Goal: Information Seeking & Learning: Learn about a topic

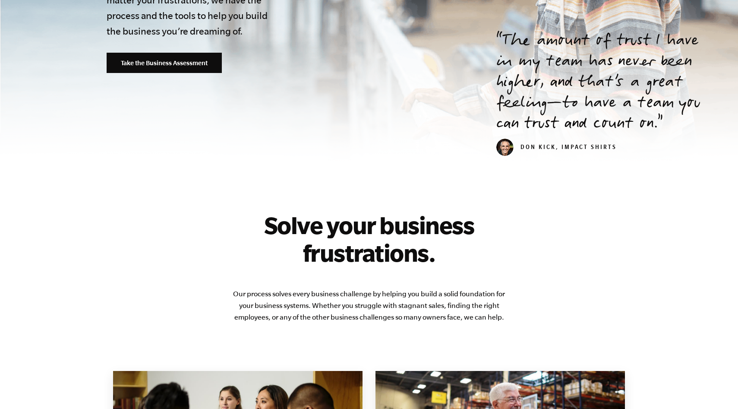
scroll to position [428, 0]
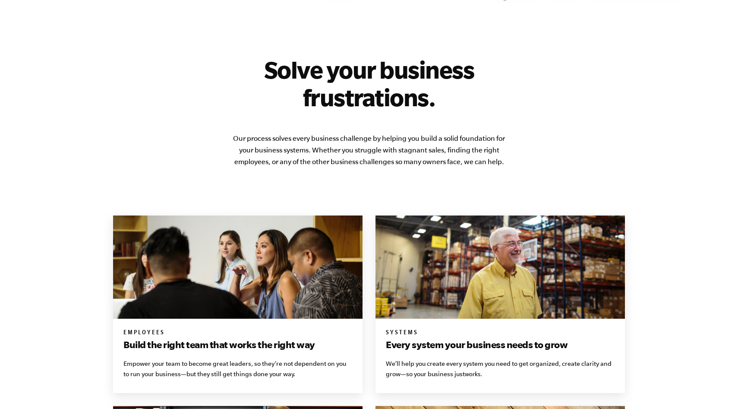
click at [343, 91] on h2 "Solve your business frustrations." at bounding box center [369, 83] width 276 height 55
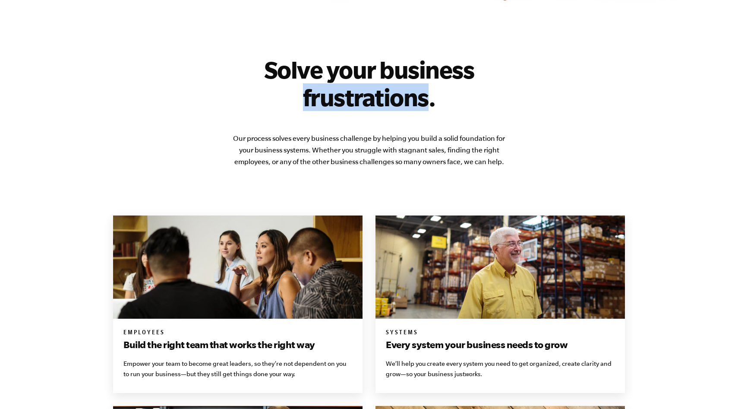
click at [343, 91] on h2 "Solve your business frustrations." at bounding box center [369, 83] width 276 height 55
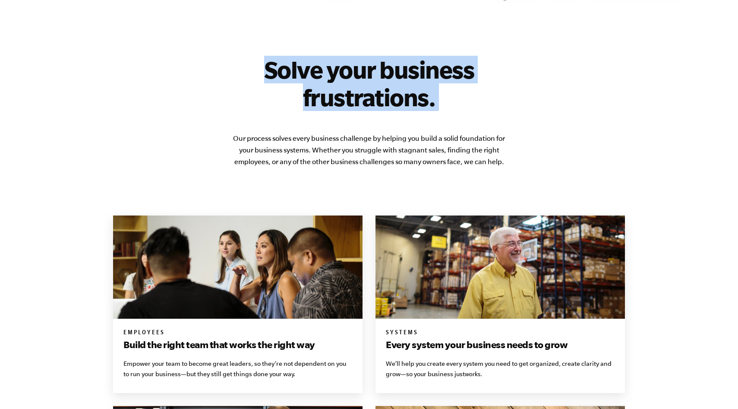
click at [343, 91] on h2 "Solve your business frustrations." at bounding box center [369, 83] width 276 height 55
copy div "Solve your business frustrations."
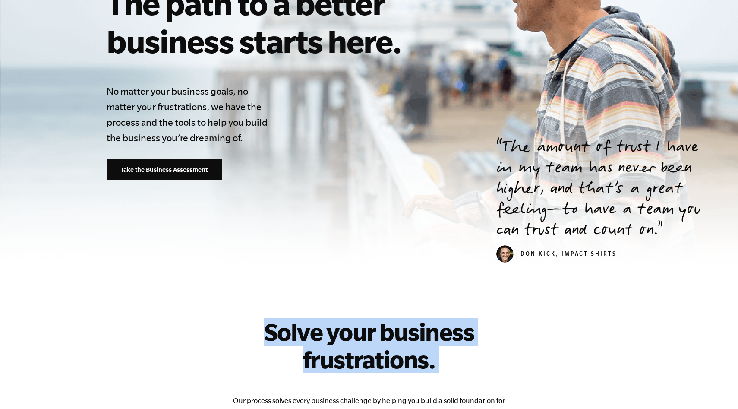
scroll to position [0, 0]
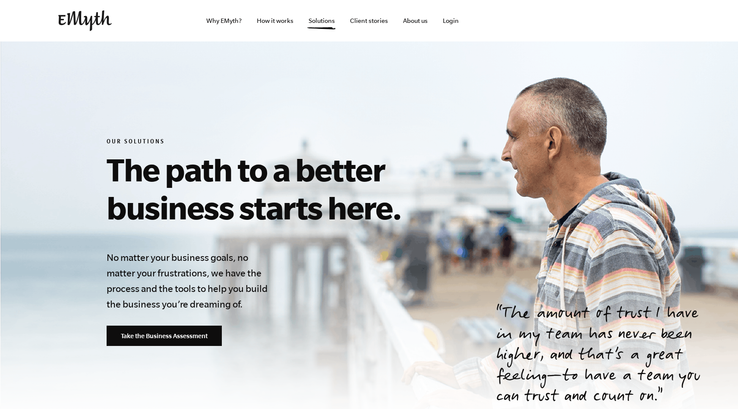
click at [267, 171] on h1 "The path to a better business starts here." at bounding box center [304, 188] width 394 height 76
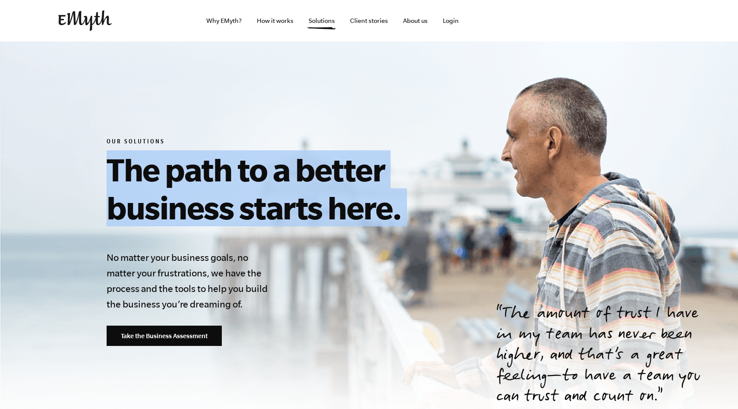
click at [267, 171] on h1 "The path to a better business starts here." at bounding box center [304, 188] width 394 height 76
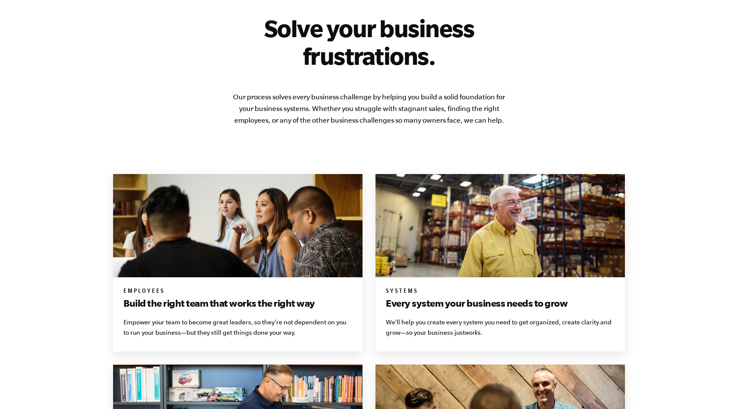
scroll to position [469, 0]
drag, startPoint x: 356, startPoint y: 110, endPoint x: 443, endPoint y: 112, distance: 87.6
click at [443, 112] on p "Our process solves every business challenge by helping you build a solid founda…" at bounding box center [369, 108] width 276 height 35
copy p "struggle with stagnant sales"
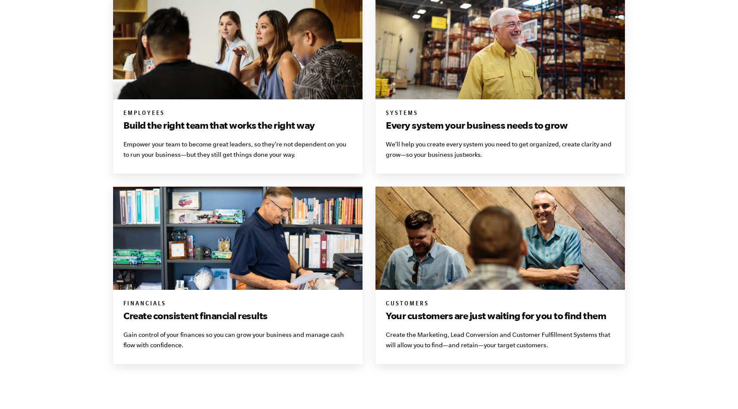
scroll to position [650, 0]
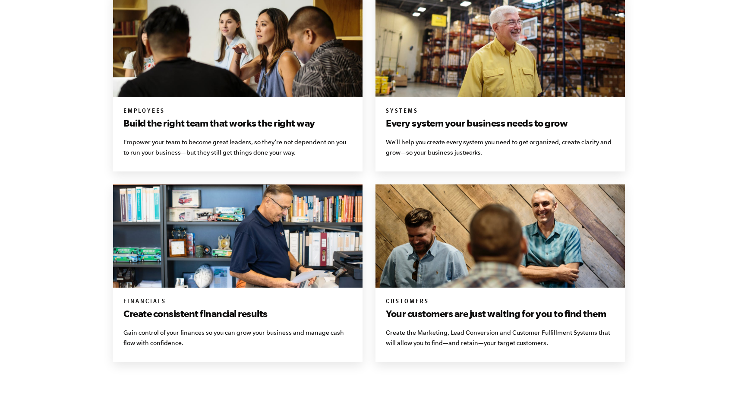
click at [398, 144] on p "We’ll help you create every system you need to get organized, create clarity an…" at bounding box center [500, 147] width 229 height 21
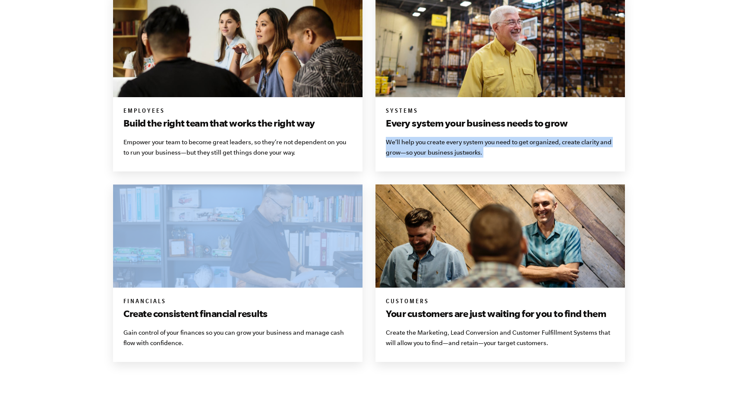
click at [398, 144] on p "We’ll help you create every system you need to get organized, create clarity an…" at bounding box center [500, 147] width 229 height 21
copy div "We’ll help you create every system you need to get organized, create clarity an…"
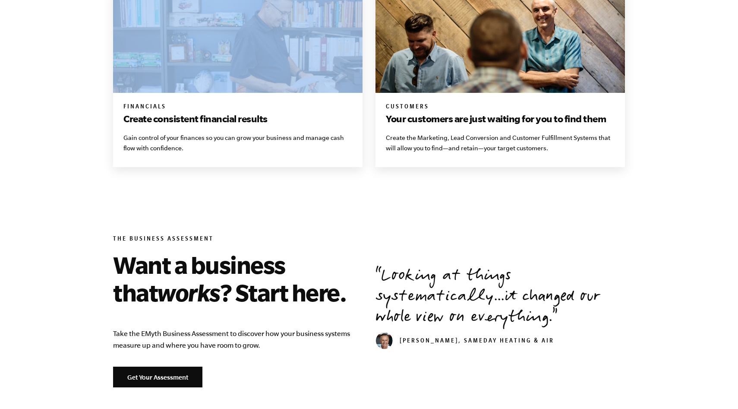
scroll to position [849, 0]
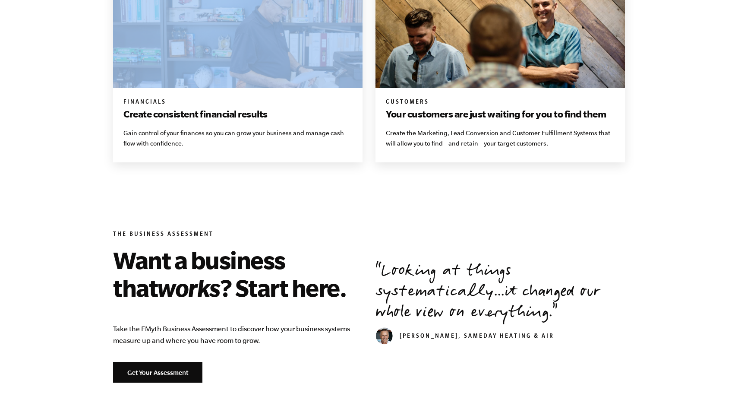
click at [489, 155] on div "Customers Your customers are just waiting for you to find them Create the Marke…" at bounding box center [499, 125] width 249 height 74
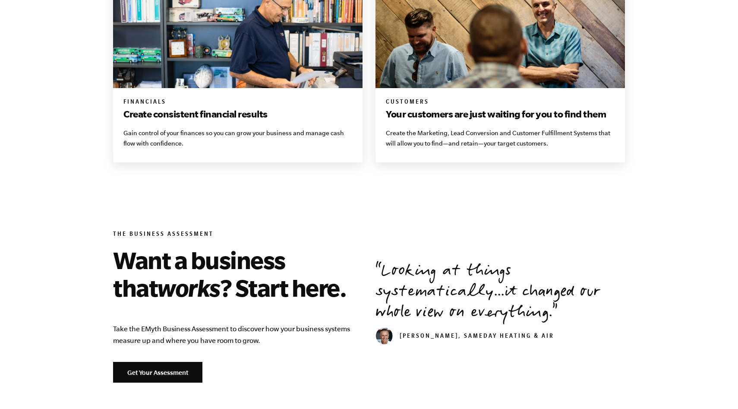
click at [489, 155] on div "Customers Your customers are just waiting for you to find them Create the Marke…" at bounding box center [499, 125] width 249 height 74
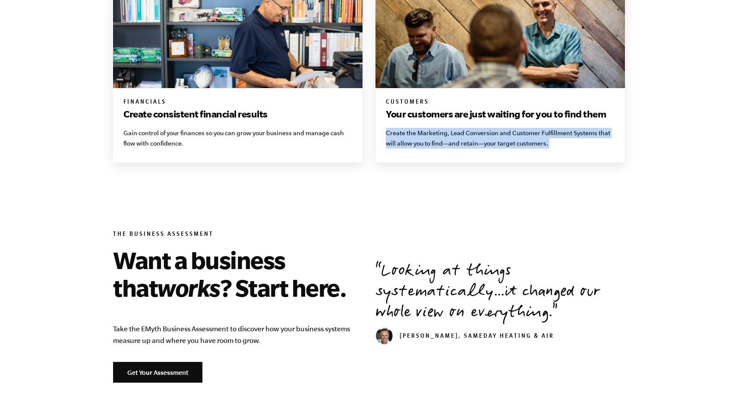
click at [489, 155] on div "Customers Your customers are just waiting for you to find them Create the Marke…" at bounding box center [499, 125] width 249 height 74
copy main "Create the Marketing, Lead Conversion and Customer Fulfillment Systems that wil…"
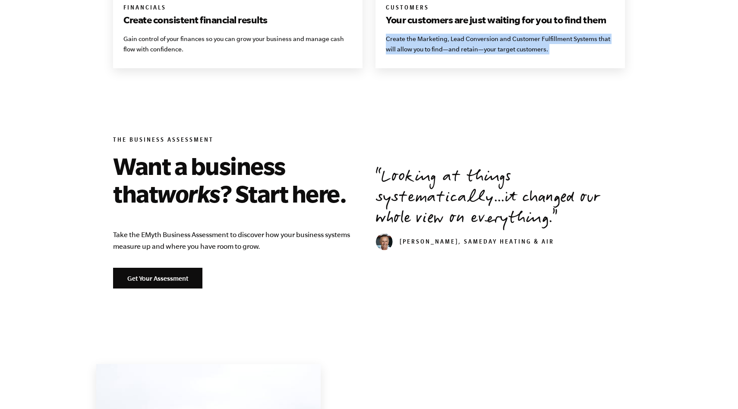
scroll to position [1089, 0]
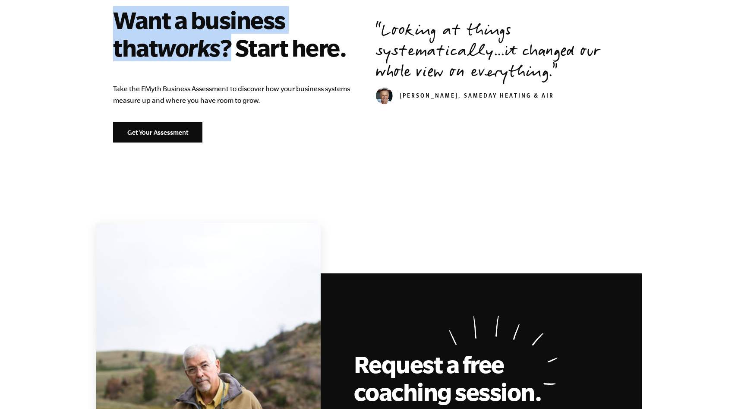
drag, startPoint x: 187, startPoint y: 44, endPoint x: 91, endPoint y: 17, distance: 100.1
click at [90, 16] on section "The Business Assessment Want a business that works ? Start here. Take the EMyth…" at bounding box center [369, 87] width 738 height 206
copy h2 "Want a business that works ?"
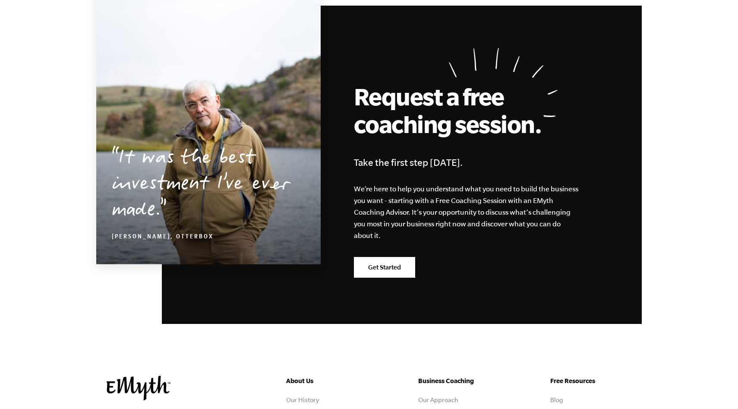
scroll to position [1429, 0]
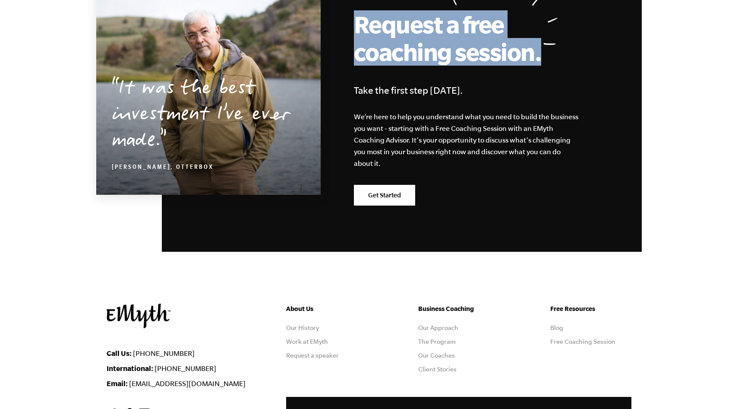
drag, startPoint x: 349, startPoint y: 22, endPoint x: 541, endPoint y: 53, distance: 194.0
click at [541, 53] on div "Request a free coaching session. Take the first step today. We’re here to help …" at bounding box center [402, 93] width 480 height 318
copy h2 "Request a free coaching session."
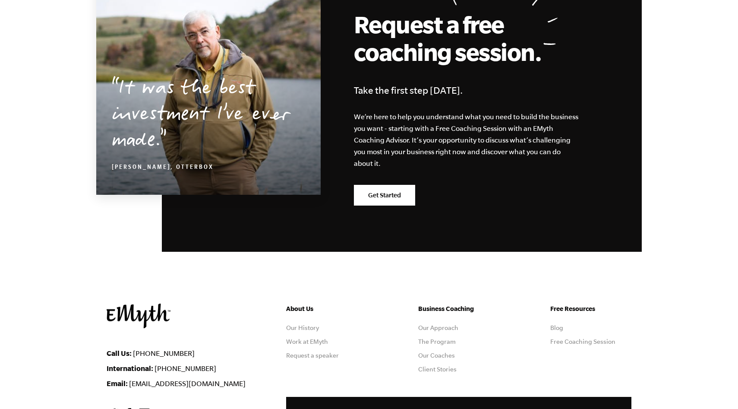
click at [408, 84] on h4 "Take the first step [DATE]." at bounding box center [475, 90] width 242 height 16
copy div "Take the first step [DATE]."
click at [397, 136] on p "We’re here to help you understand what you need to build the business you want …" at bounding box center [466, 140] width 225 height 58
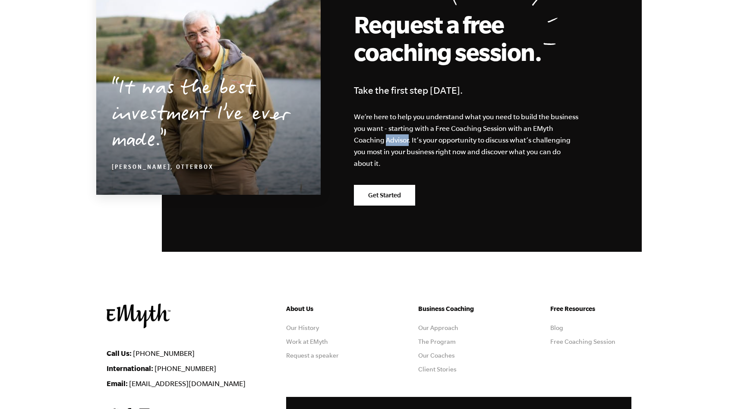
click at [397, 136] on p "We’re here to help you understand what you need to build the business you want …" at bounding box center [466, 140] width 225 height 58
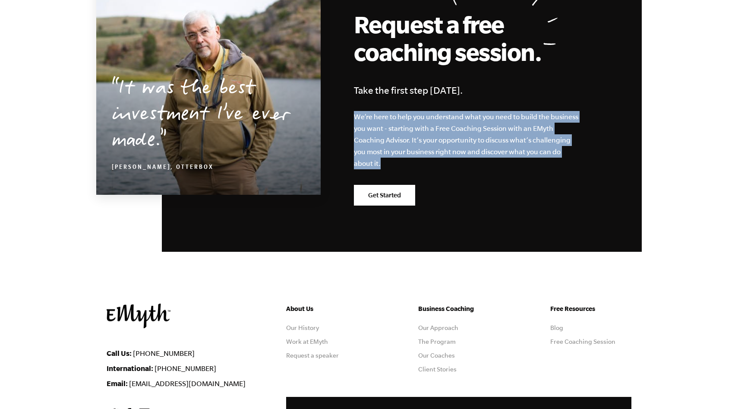
click at [397, 136] on p "We’re here to help you understand what you need to build the business you want …" at bounding box center [466, 140] width 225 height 58
copy div "We’re here to help you understand what you need to build the business you want …"
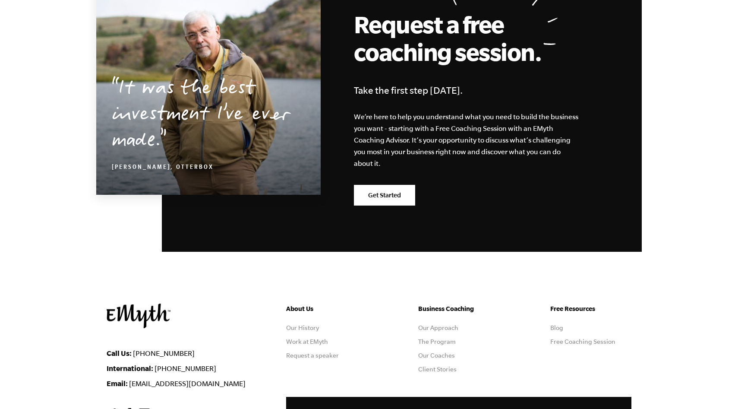
click at [410, 131] on p "We’re here to help you understand what you need to build the business you want …" at bounding box center [466, 140] width 225 height 58
drag, startPoint x: 506, startPoint y: 129, endPoint x: 410, endPoint y: 139, distance: 97.2
click at [409, 139] on p "We’re here to help you understand what you need to build the business you want …" at bounding box center [466, 140] width 225 height 58
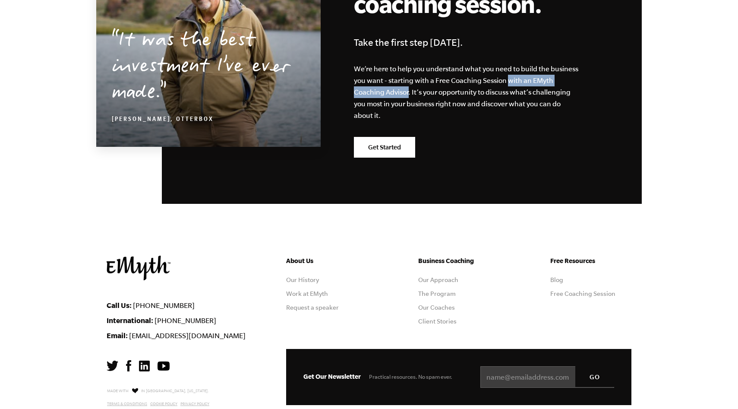
scroll to position [1534, 0]
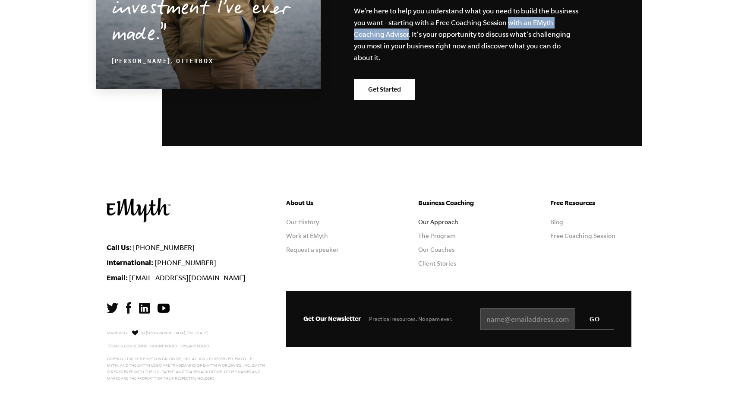
click at [433, 220] on link "Our Approach" at bounding box center [438, 221] width 40 height 7
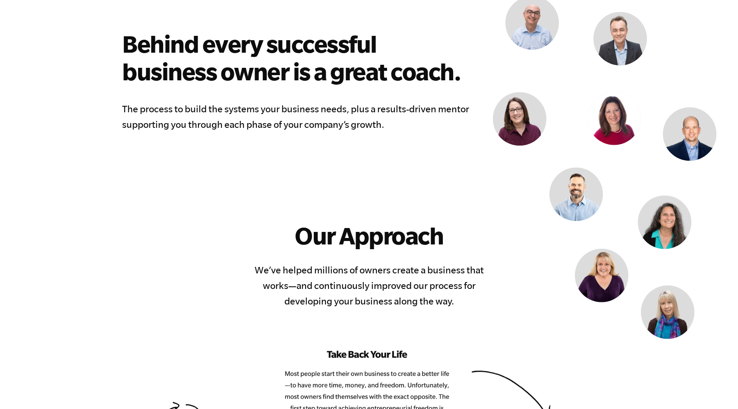
scroll to position [703, 0]
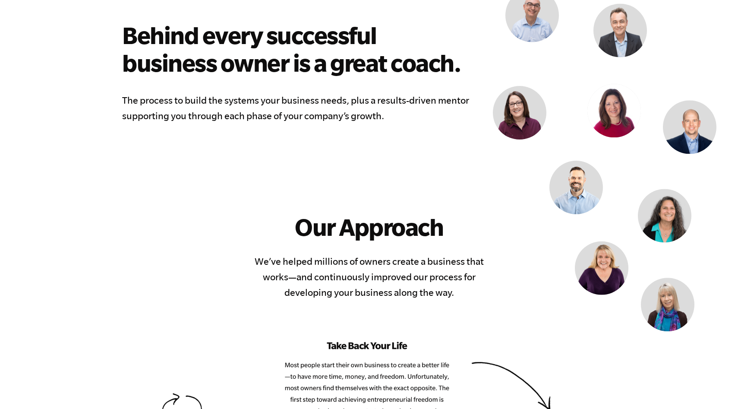
click at [369, 44] on h2 "Behind every successful business owner is a great coach." at bounding box center [298, 48] width 352 height 55
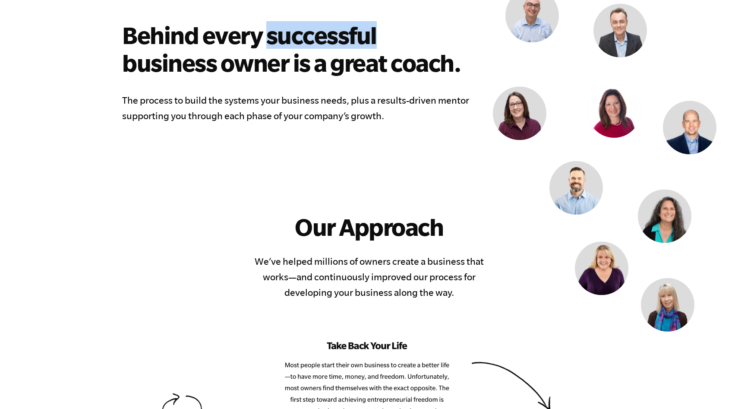
click at [369, 44] on h2 "Behind every successful business owner is a great coach." at bounding box center [298, 48] width 352 height 55
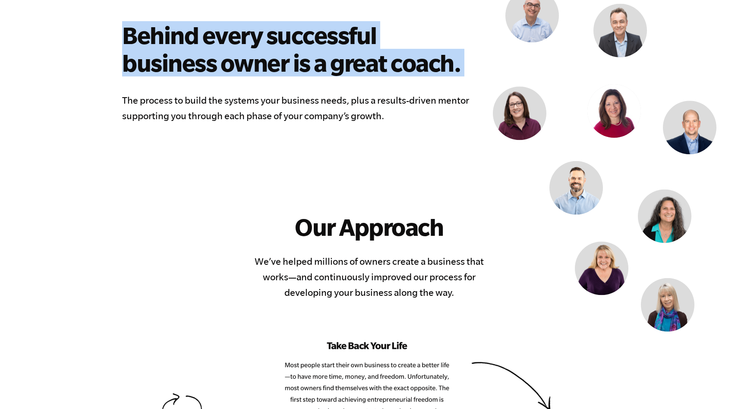
click at [369, 44] on h2 "Behind every successful business owner is a great coach." at bounding box center [298, 48] width 352 height 55
copy div "Behind every successful business owner is a great coach."
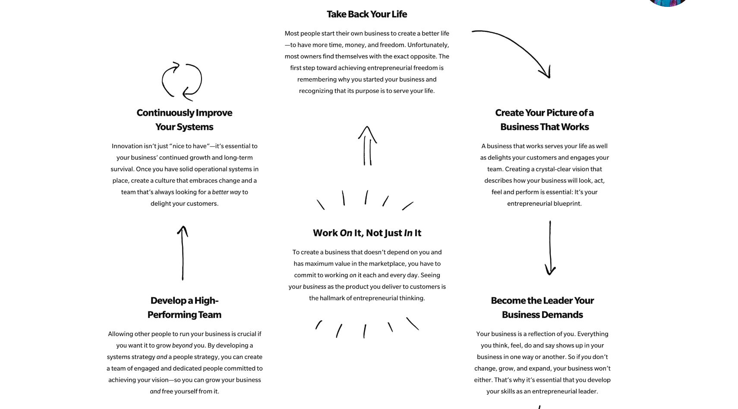
scroll to position [1035, 0]
drag, startPoint x: 587, startPoint y: 321, endPoint x: 482, endPoint y: 297, distance: 108.4
click at [482, 297] on img at bounding box center [359, 266] width 504 height 514
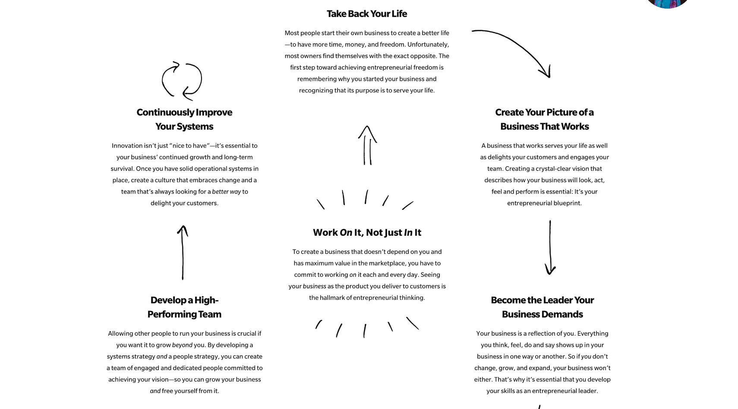
click at [482, 297] on img at bounding box center [359, 266] width 504 height 514
click at [513, 305] on img at bounding box center [359, 266] width 504 height 514
drag, startPoint x: 584, startPoint y: 315, endPoint x: 483, endPoint y: 287, distance: 104.3
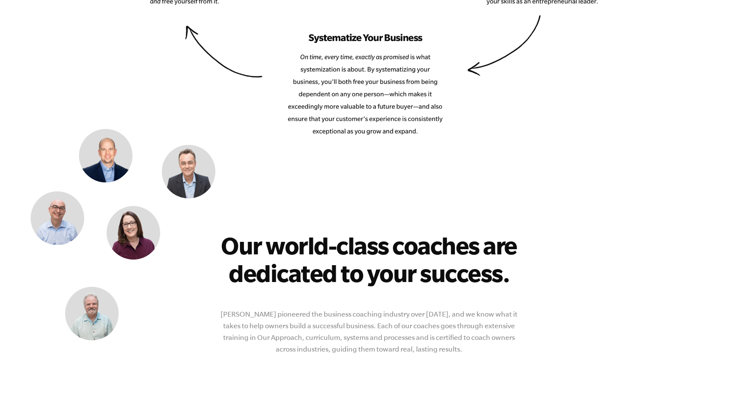
scroll to position [1623, 0]
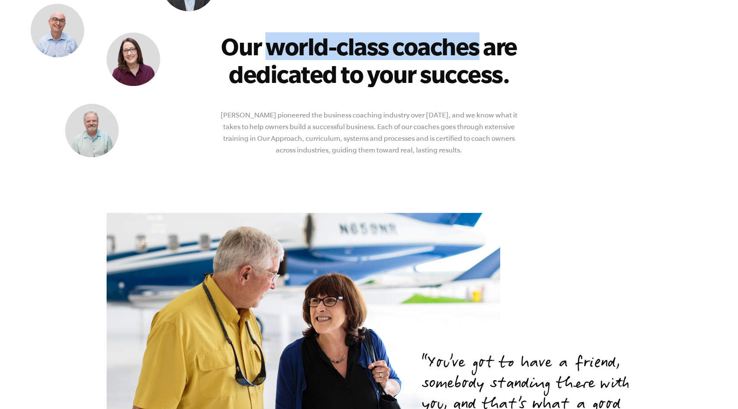
drag, startPoint x: 266, startPoint y: 43, endPoint x: 473, endPoint y: 56, distance: 208.0
click at [473, 56] on h2 "Our world-class coaches are dedicated to your success." at bounding box center [369, 59] width 304 height 55
copy h2 "world-class coaches"
